Goal: Task Accomplishment & Management: Complete application form

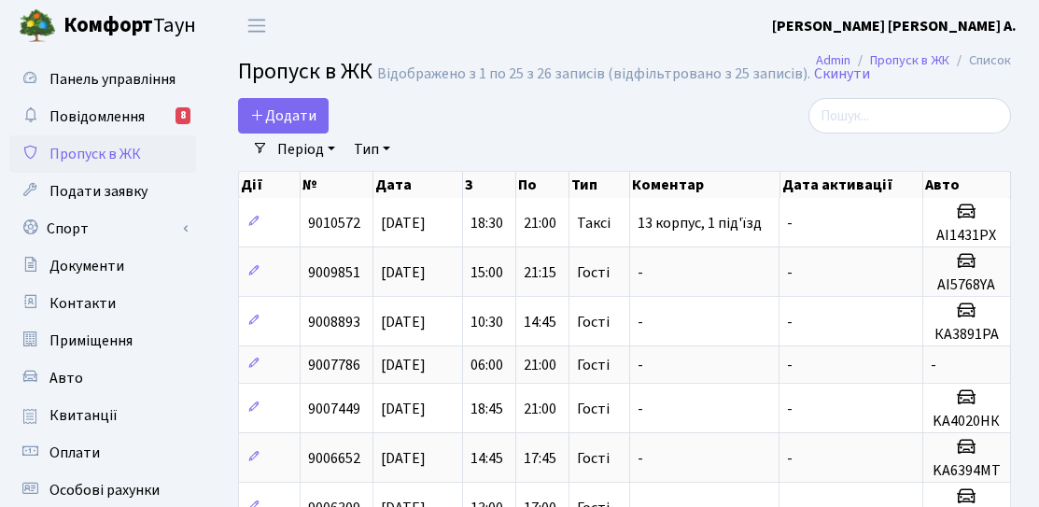
select select "25"
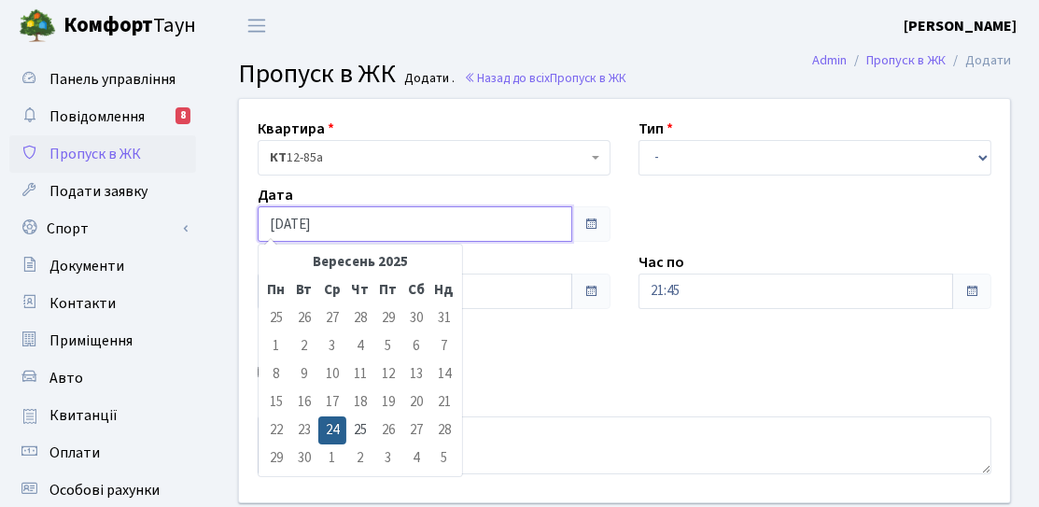
click at [354, 225] on input "[DATE]" at bounding box center [415, 223] width 314 height 35
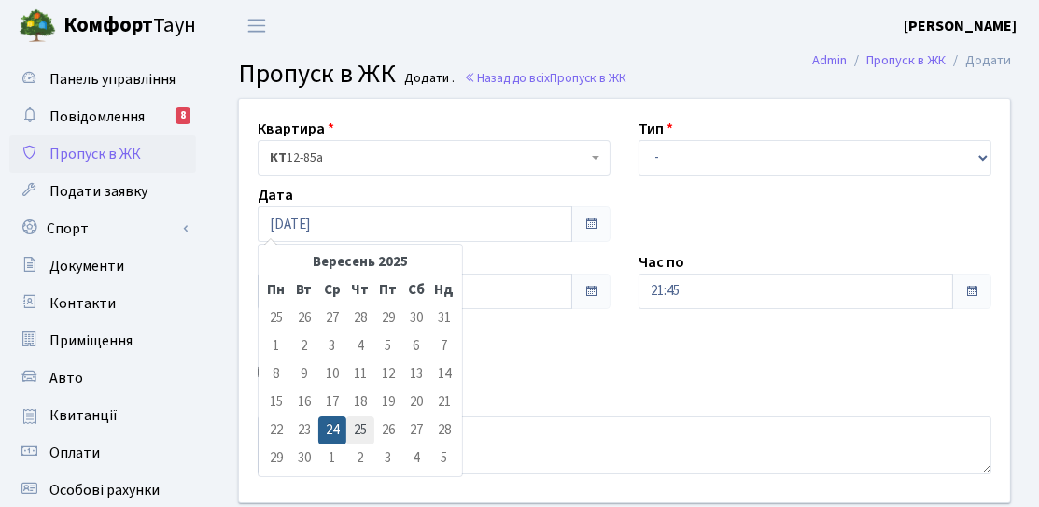
click at [358, 425] on td "25" at bounding box center [360, 430] width 28 height 28
type input "[DATE]"
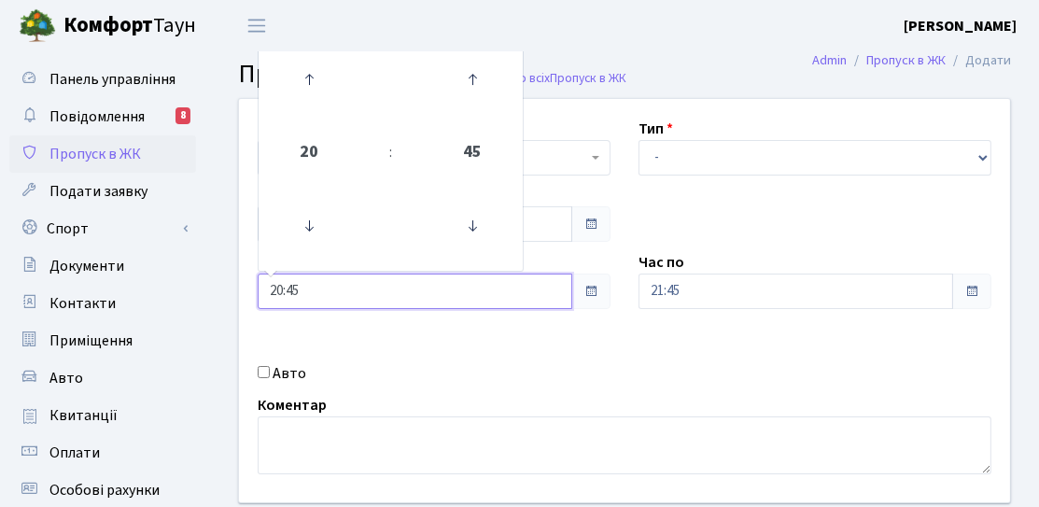
click at [344, 289] on input "20:45" at bounding box center [415, 290] width 314 height 35
click at [327, 233] on icon at bounding box center [309, 226] width 50 height 50
click at [324, 233] on icon at bounding box center [309, 226] width 50 height 50
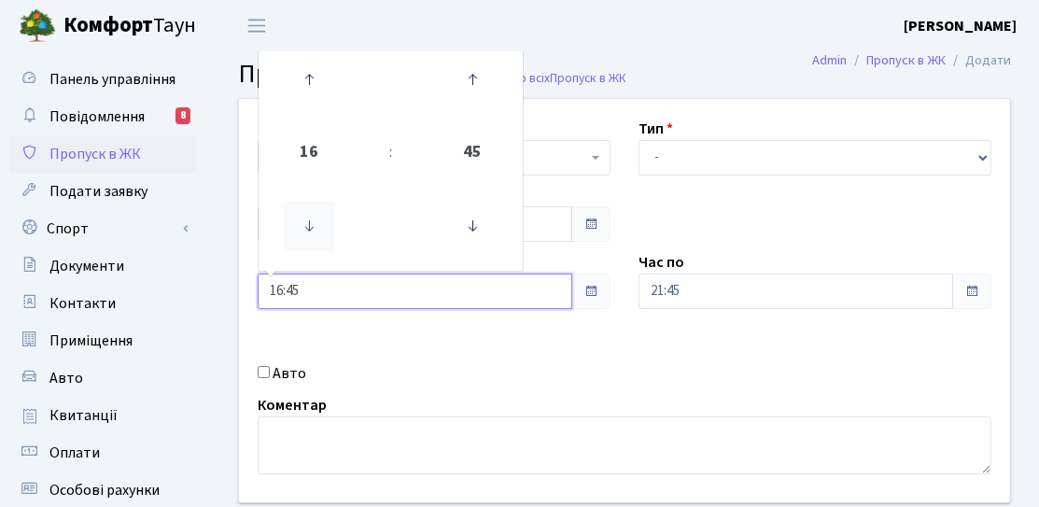
click at [324, 233] on icon at bounding box center [309, 226] width 50 height 50
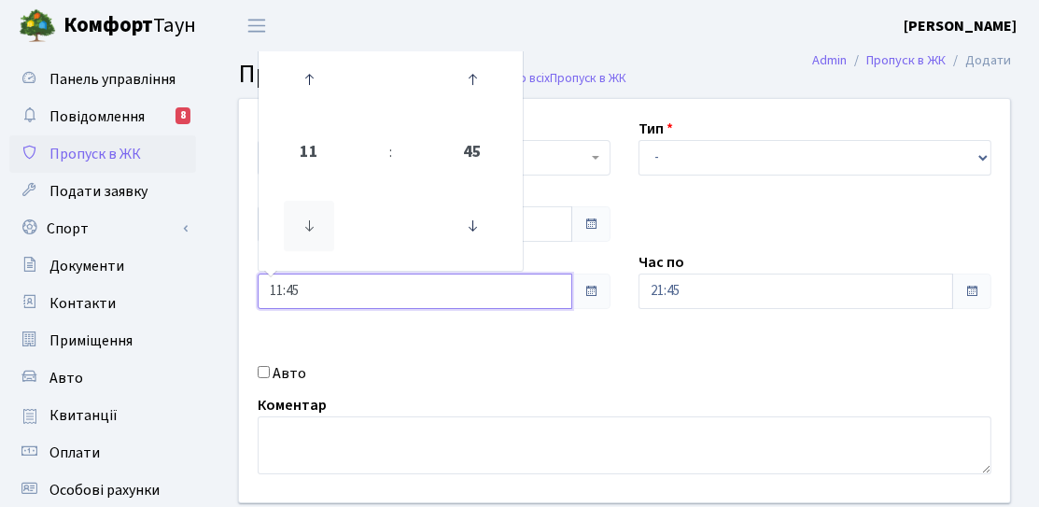
click at [325, 233] on icon at bounding box center [309, 226] width 50 height 50
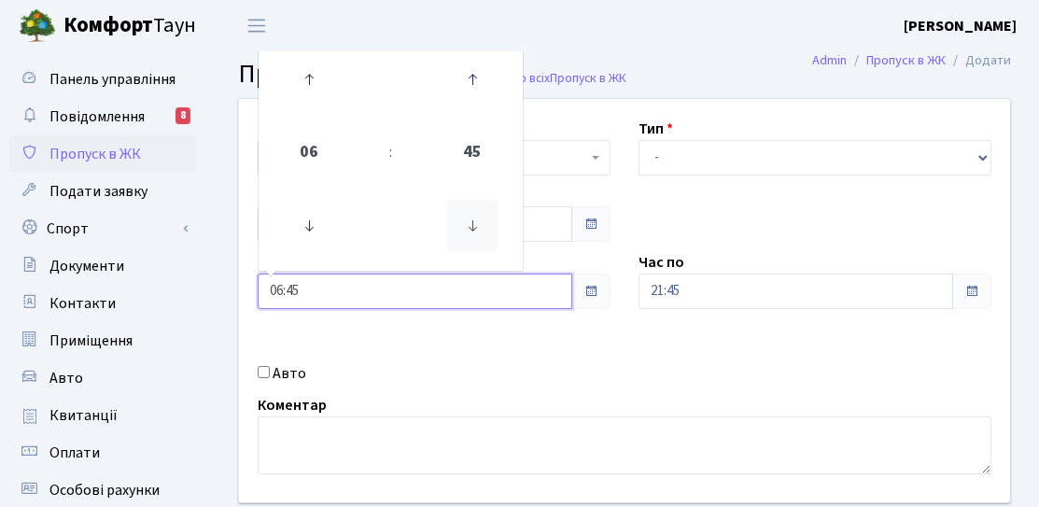
click at [481, 233] on icon at bounding box center [472, 226] width 50 height 50
click at [485, 236] on icon at bounding box center [472, 226] width 50 height 50
type input "06:00"
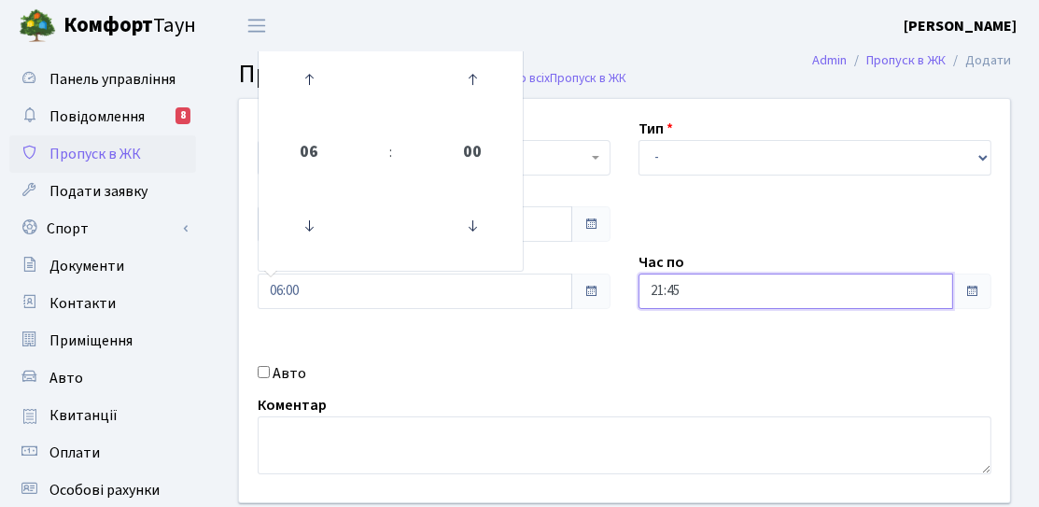
click at [670, 296] on input "21:45" at bounding box center [795, 290] width 314 height 35
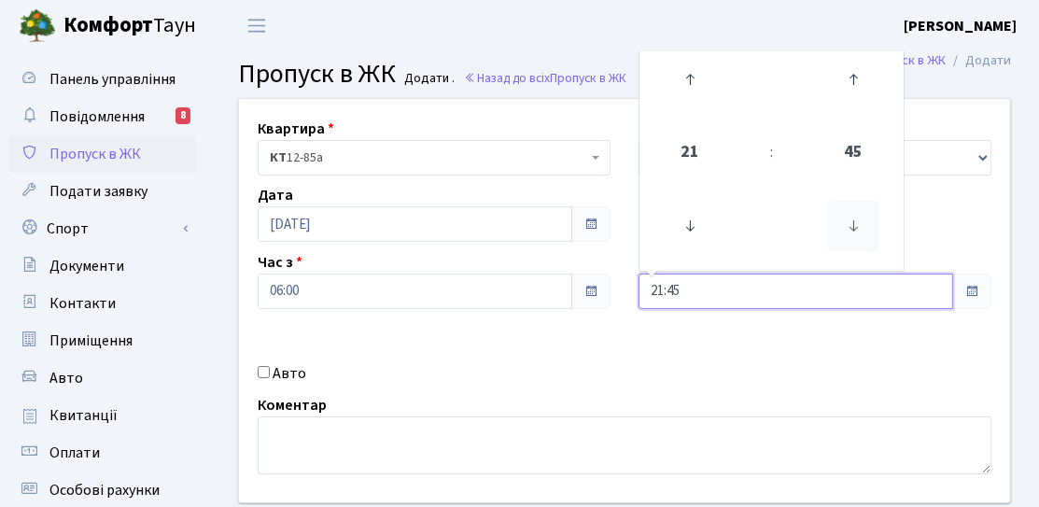
click at [872, 218] on icon at bounding box center [853, 226] width 50 height 50
click at [867, 226] on icon at bounding box center [853, 226] width 50 height 50
click at [973, 208] on div "Квартира <b>КТ</b>&nbsp;&nbsp;&nbsp;&nbsp;12-85а КТ 12-85а Тип - Доставка Таксі…" at bounding box center [624, 300] width 799 height 403
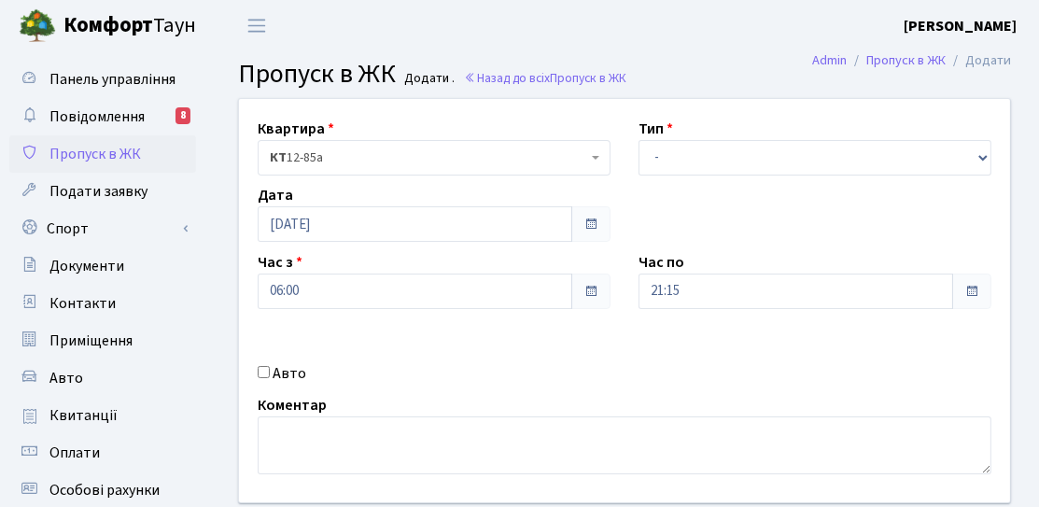
click at [764, 275] on div "Час по 21:15" at bounding box center [814, 280] width 381 height 58
click at [765, 291] on input "21:15" at bounding box center [795, 290] width 314 height 35
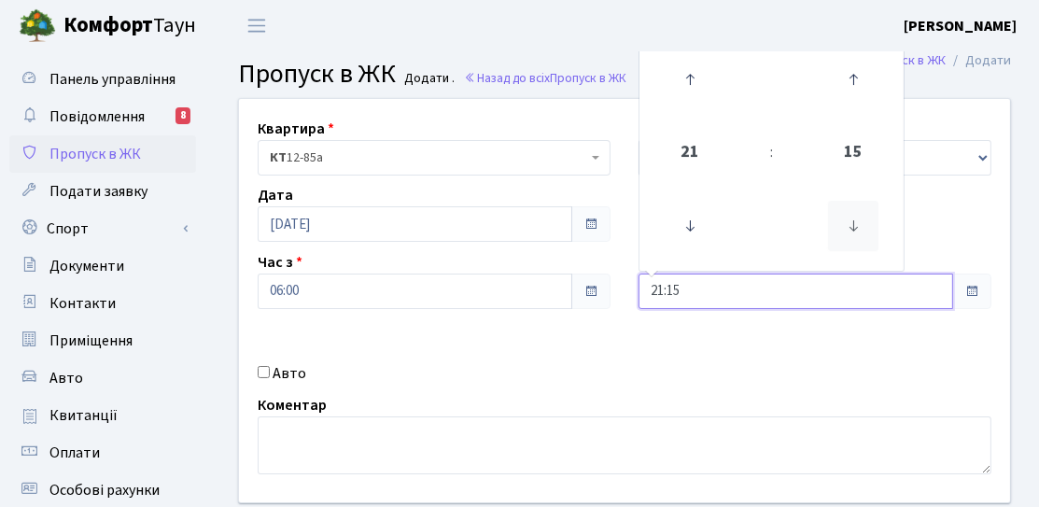
click at [858, 232] on icon at bounding box center [853, 226] width 50 height 50
type input "21:00"
click at [938, 226] on div "Квартира <b>КТ</b>&nbsp;&nbsp;&nbsp;&nbsp;12-85а КТ 12-85а Тип - Доставка Таксі…" at bounding box center [624, 300] width 799 height 403
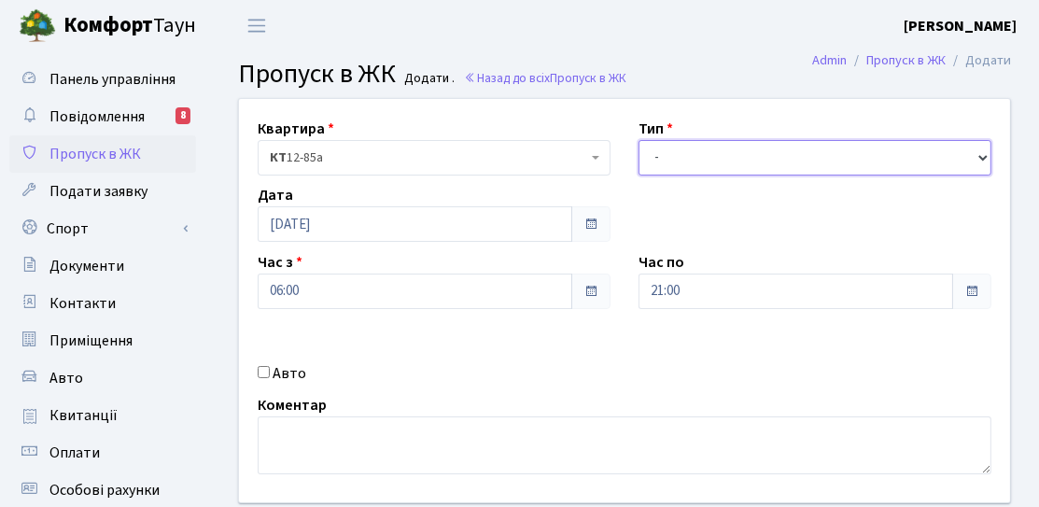
drag, startPoint x: 884, startPoint y: 154, endPoint x: 872, endPoint y: 170, distance: 20.0
click at [884, 154] on select "- Доставка Таксі Гості Сервіс" at bounding box center [814, 157] width 353 height 35
select select "3"
click at [638, 140] on select "- Доставка Таксі Гості Сервіс" at bounding box center [814, 157] width 353 height 35
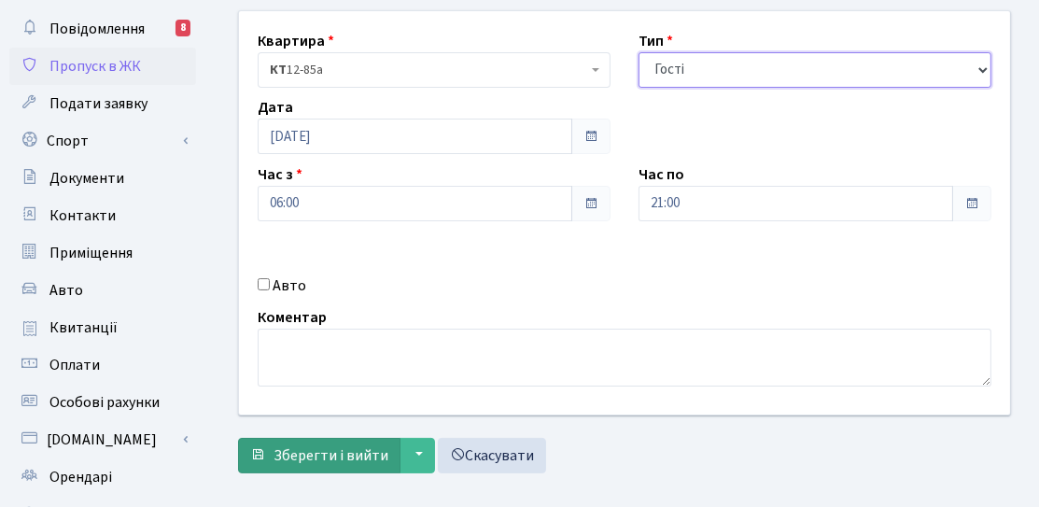
scroll to position [187, 0]
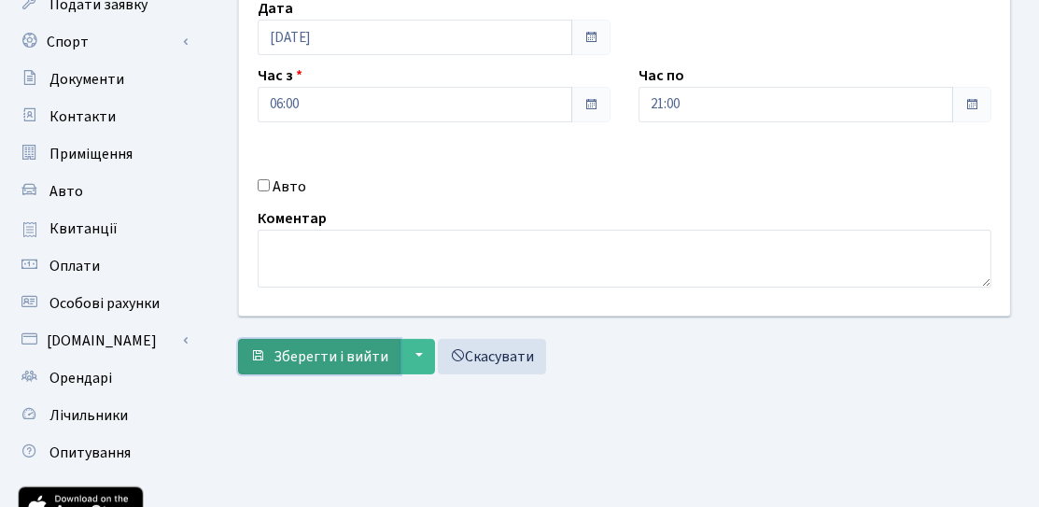
click at [318, 368] on button "Зберегти і вийти" at bounding box center [319, 356] width 162 height 35
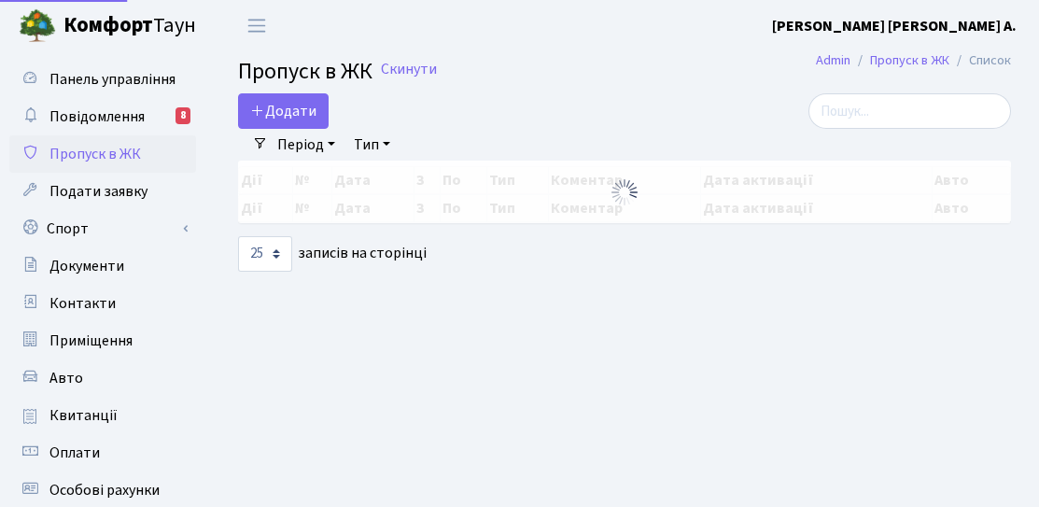
select select "25"
